Goal: Task Accomplishment & Management: Use online tool/utility

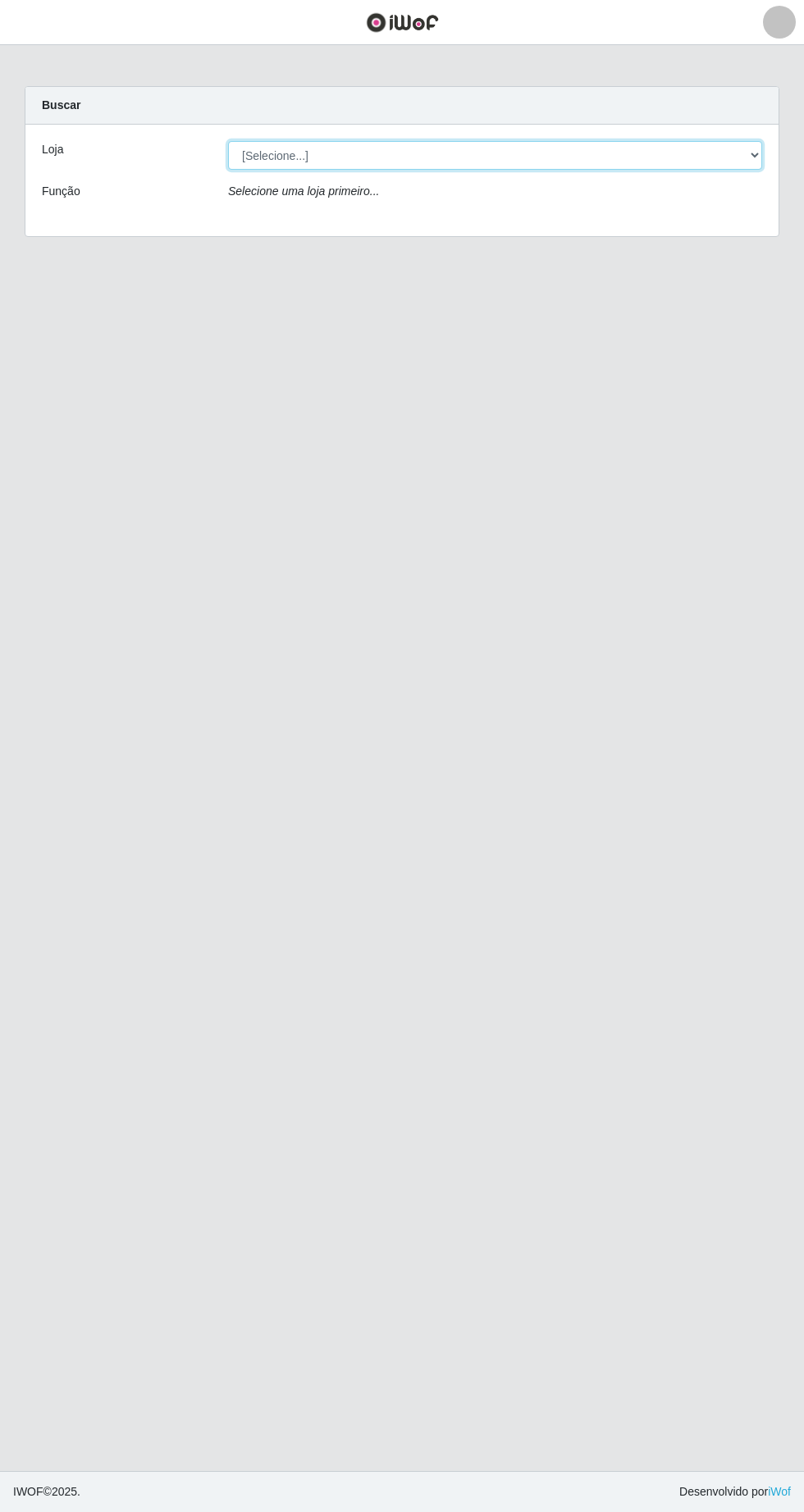
click at [512, 158] on select "[Selecione...] Extrabom - Loja 05 [GEOGRAPHIC_DATA]" at bounding box center [495, 155] width 534 height 29
select select "494"
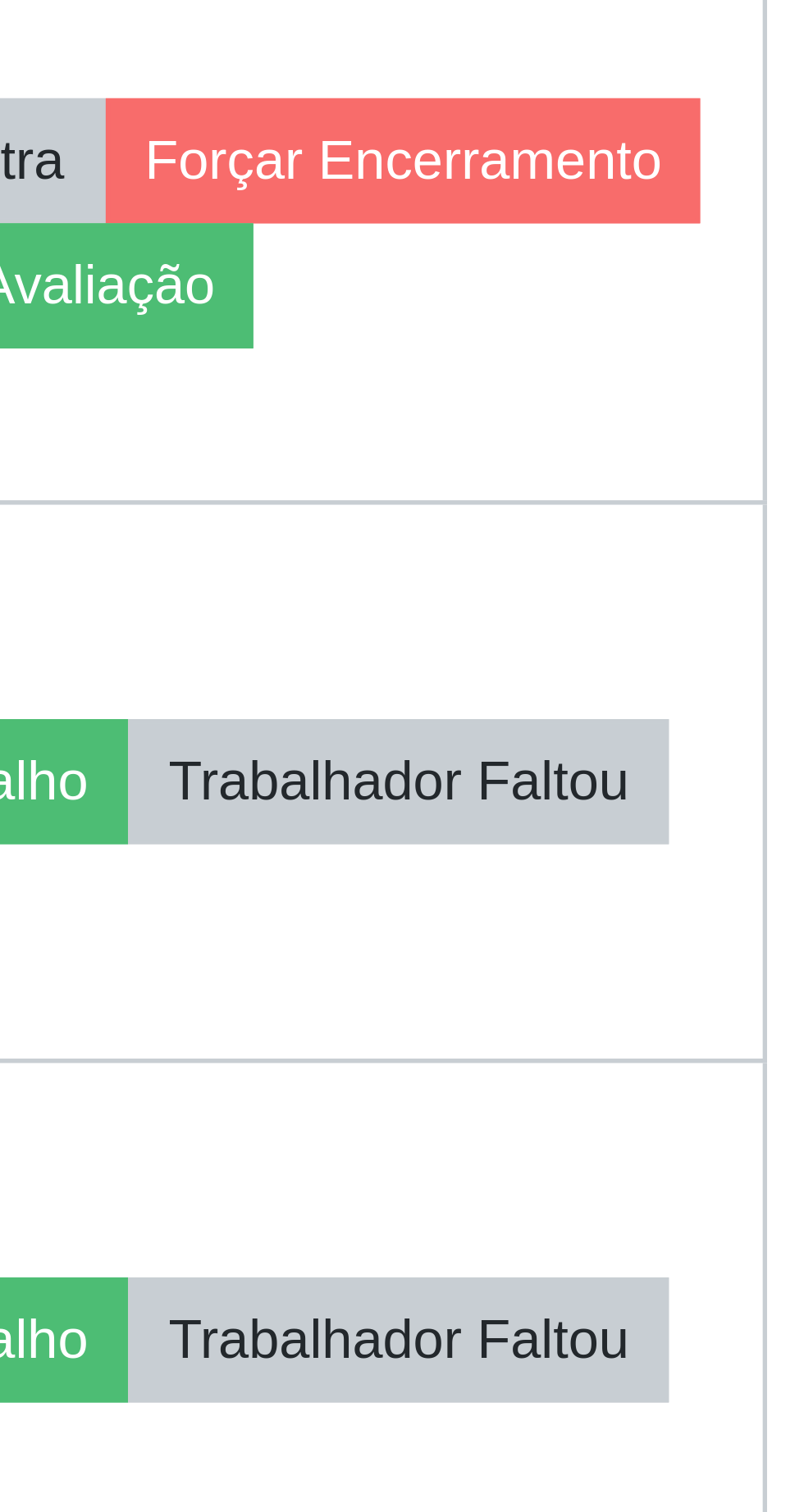
scroll to position [4, 0]
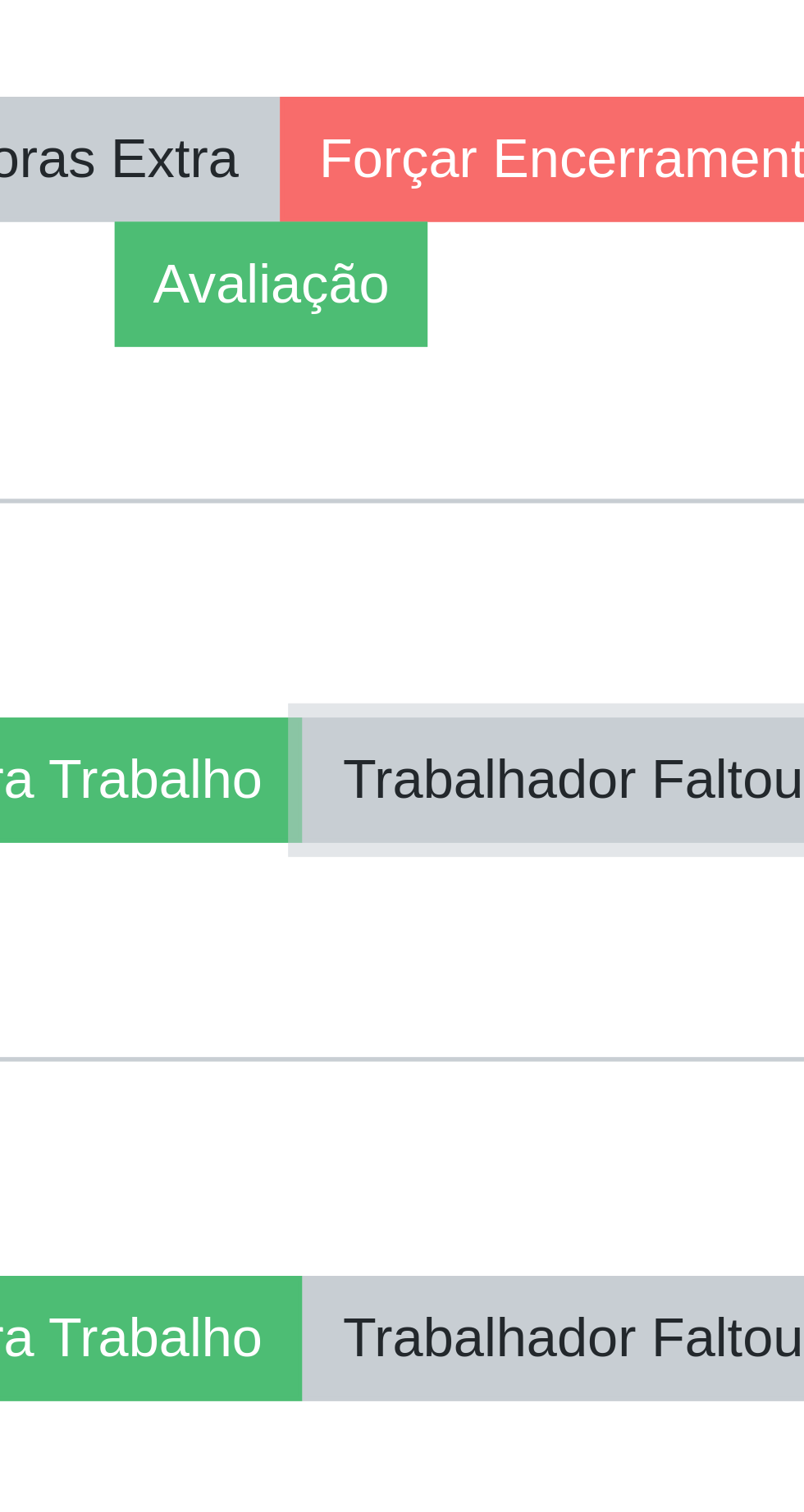
click at [683, 1090] on button "Trabalhador Faltou" at bounding box center [694, 1077] width 99 height 23
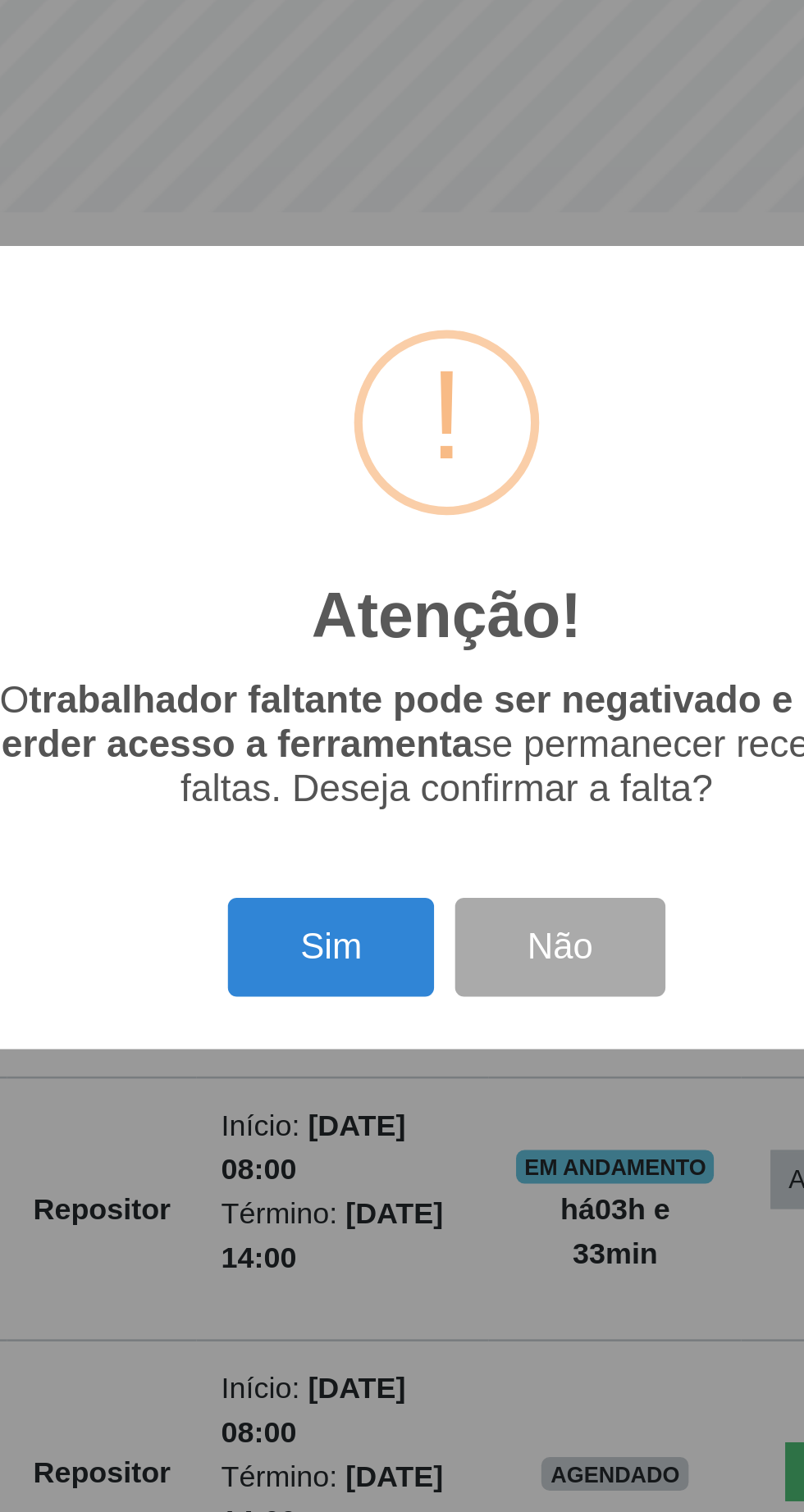
click at [355, 880] on button "Sim" at bounding box center [356, 873] width 80 height 39
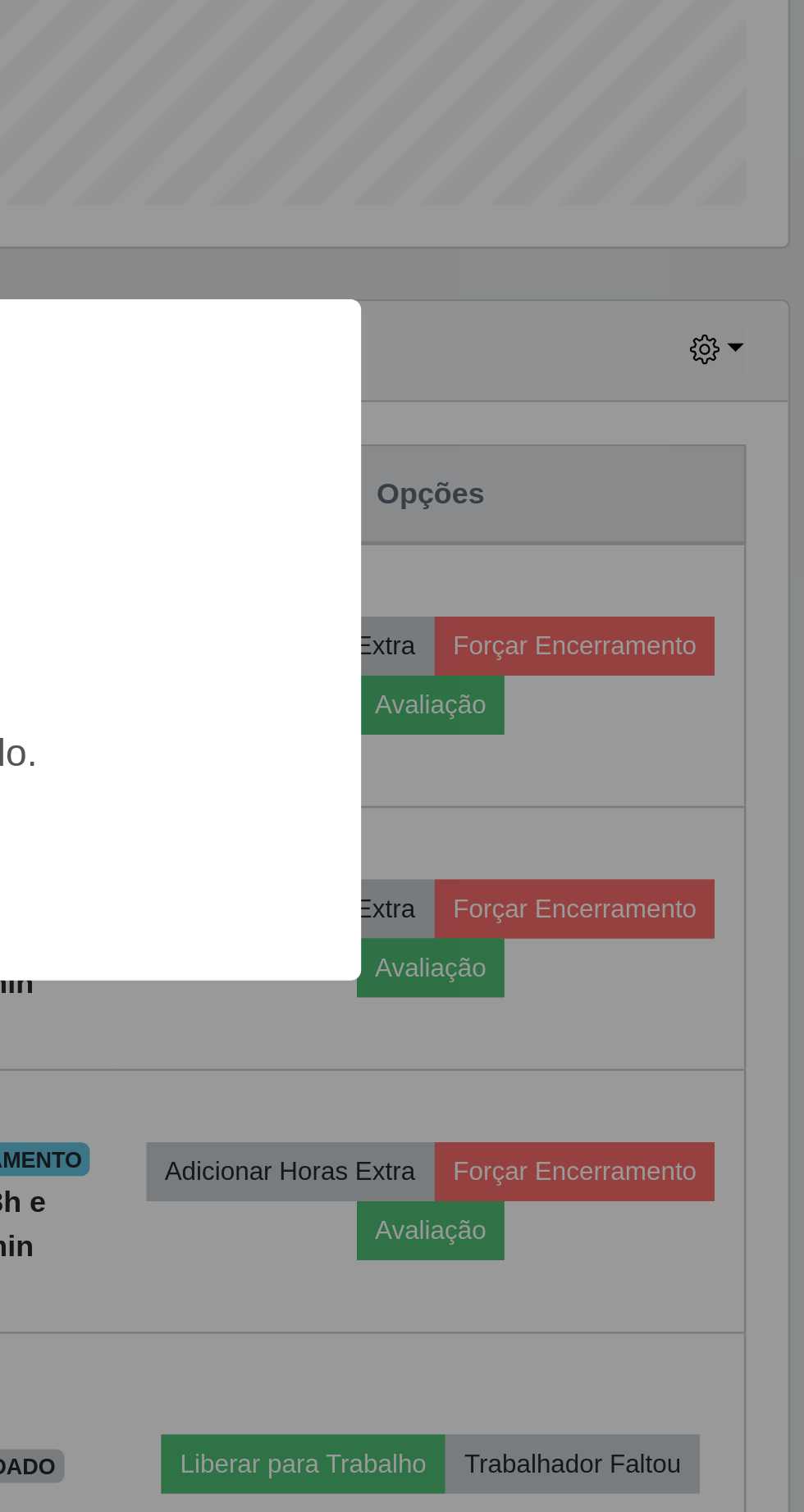
scroll to position [0, 0]
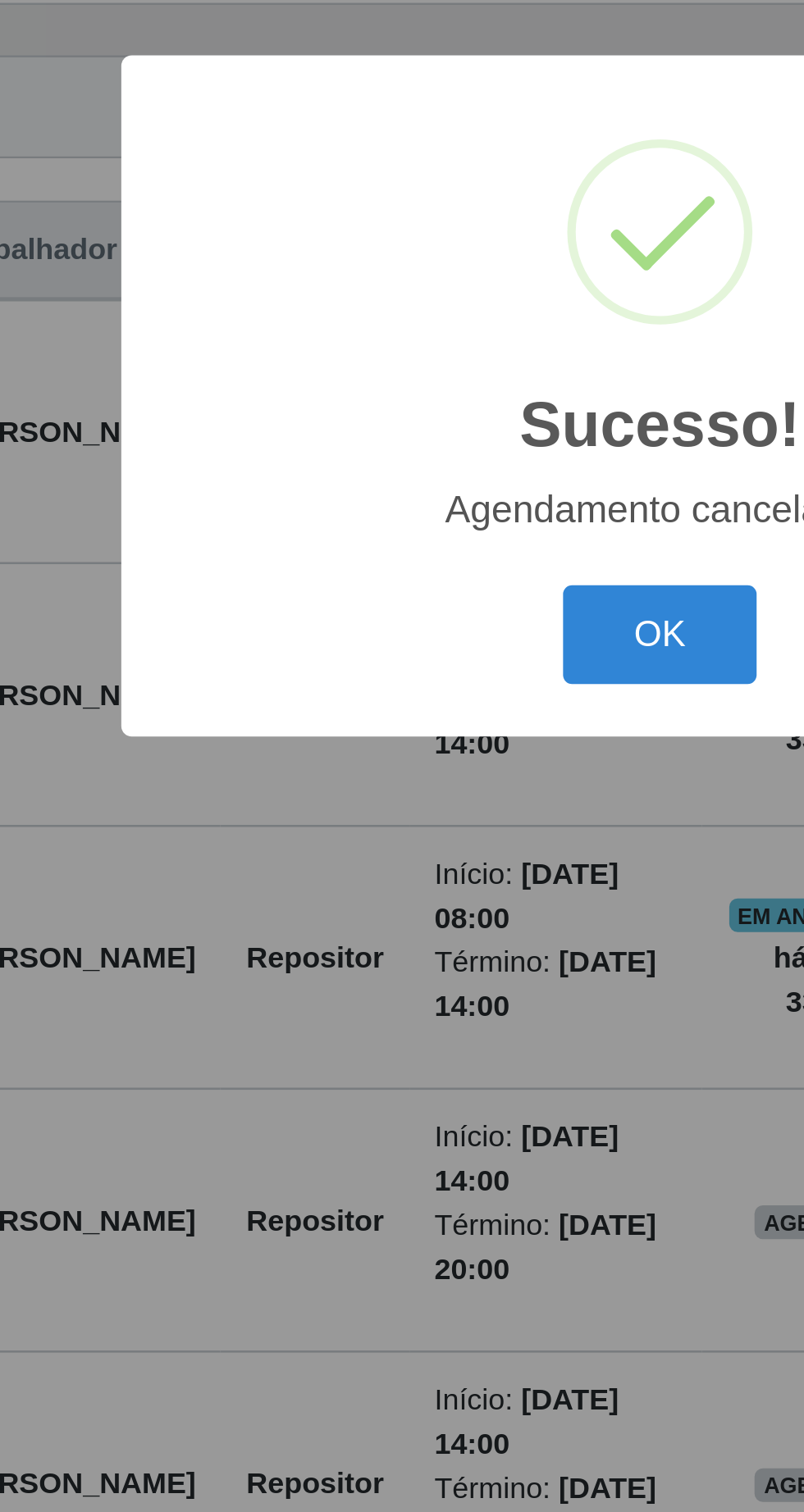
click at [404, 868] on button "OK" at bounding box center [402, 849] width 76 height 39
